Goal: Use online tool/utility: Use online tool/utility

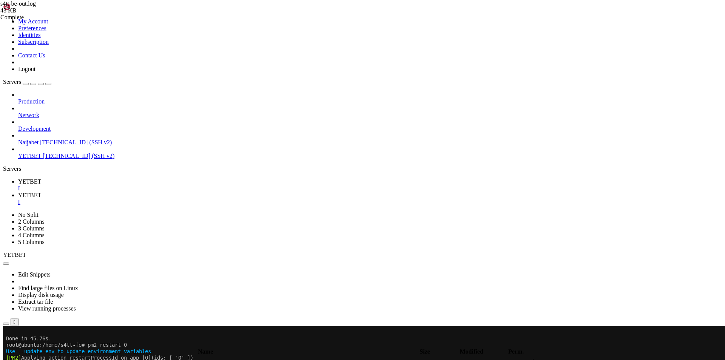
scroll to position [1072, 0]
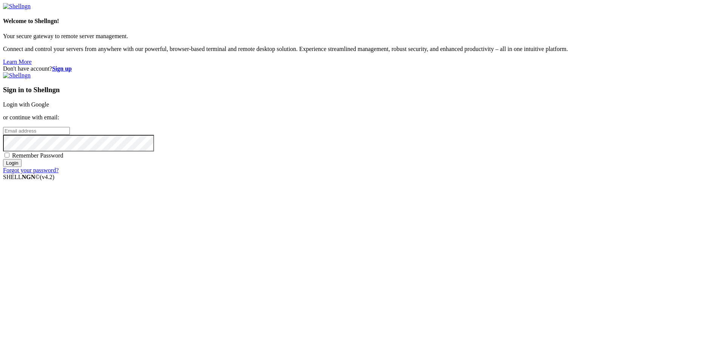
drag, startPoint x: 478, startPoint y: 137, endPoint x: 471, endPoint y: 139, distance: 7.0
click at [49, 108] on link "Login with Google" at bounding box center [26, 104] width 46 height 6
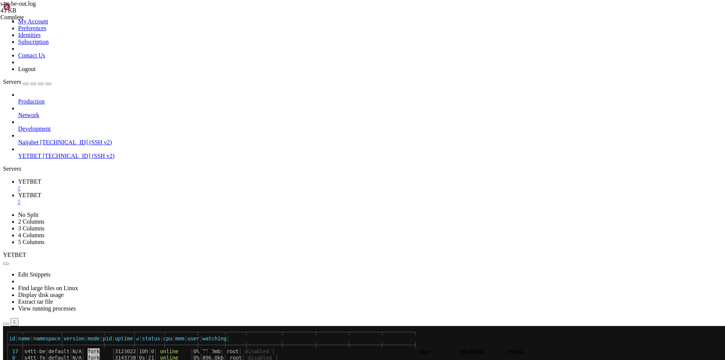
scroll to position [1419, 0]
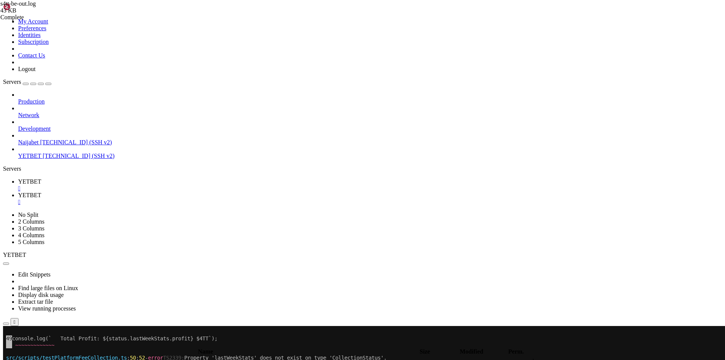
scroll to position [2229, 0]
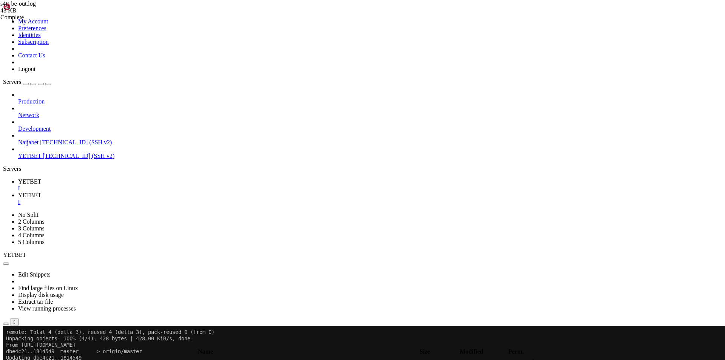
scroll to position [2998, 0]
drag, startPoint x: 46, startPoint y: 506, endPoint x: 104, endPoint y: 502, distance: 57.9
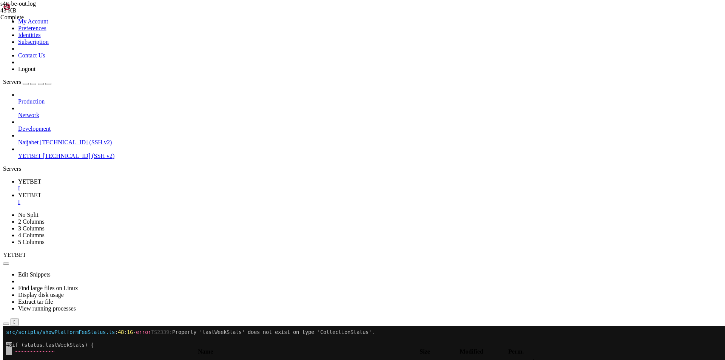
scroll to position [3107, 0]
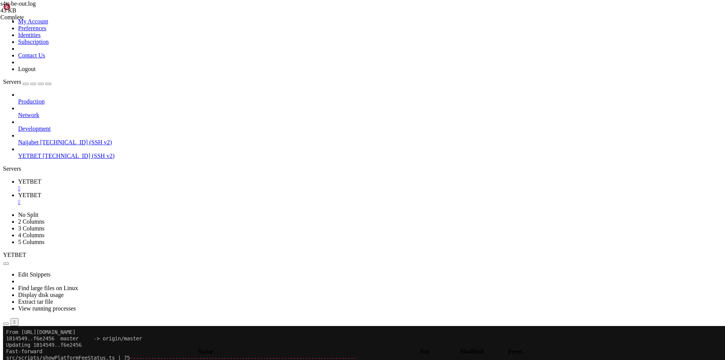
scroll to position [3557, 0]
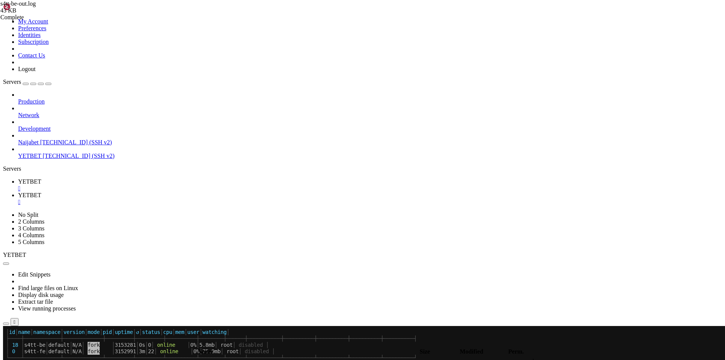
drag, startPoint x: 224, startPoint y: 514, endPoint x: 6, endPoint y: 486, distance: 220.0
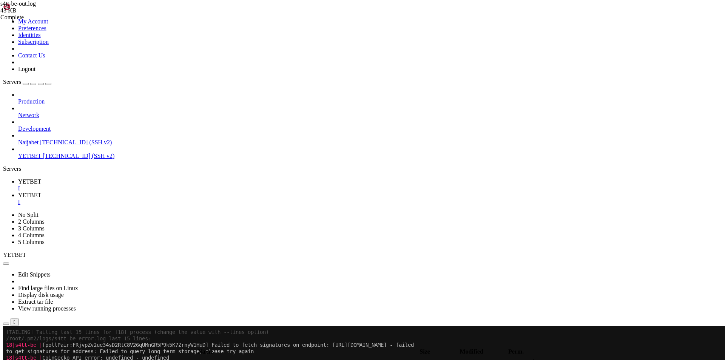
copy div "18|s4tt-be | (node:3153293) [MONGOOSE] Warning: Duplicate schema index on {"toD…"
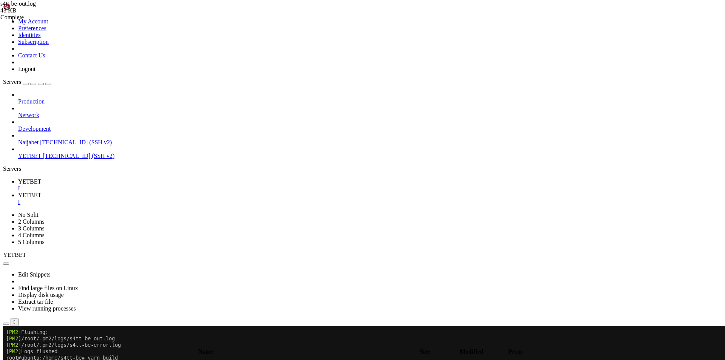
scroll to position [4019, 0]
